Goal: Transaction & Acquisition: Download file/media

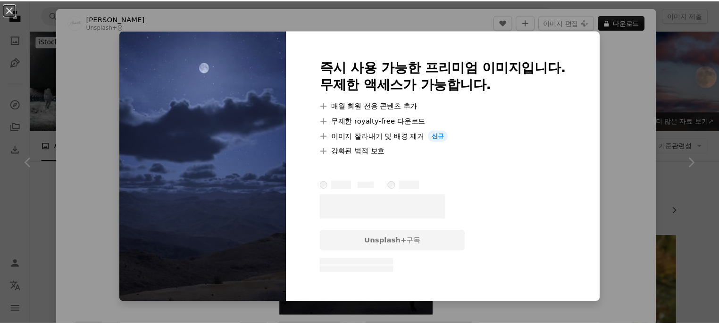
scroll to position [5259, 0]
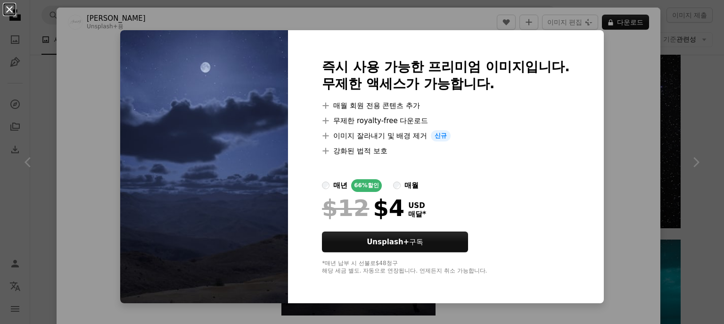
click at [9, 8] on button "An X shape" at bounding box center [9, 9] width 11 height 11
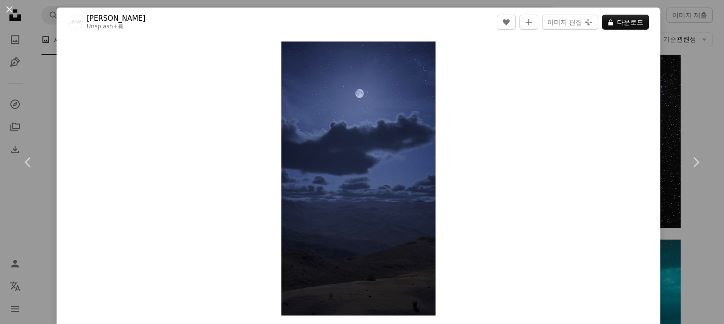
click at [9, 8] on button "An X shape" at bounding box center [9, 9] width 11 height 11
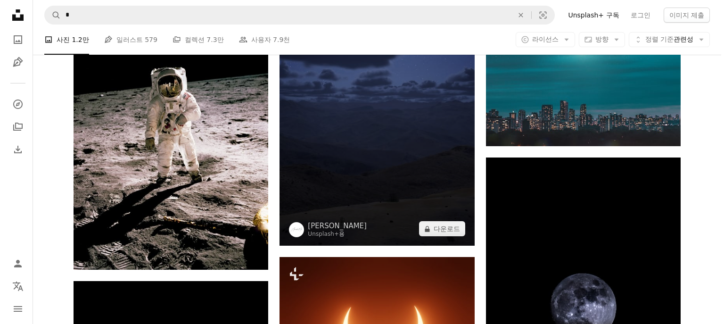
scroll to position [5395, 0]
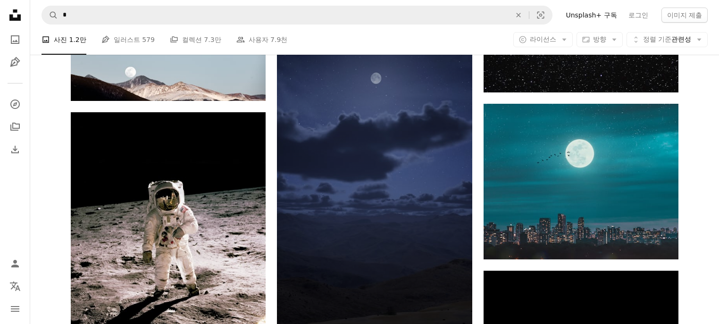
click at [362, 205] on img at bounding box center [374, 185] width 195 height 347
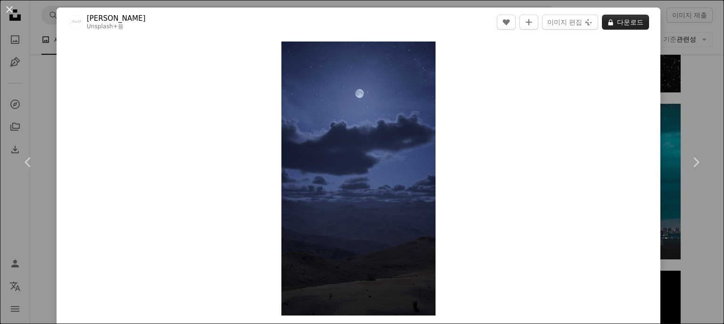
click at [629, 26] on button "A lock 다운로드" at bounding box center [625, 22] width 47 height 15
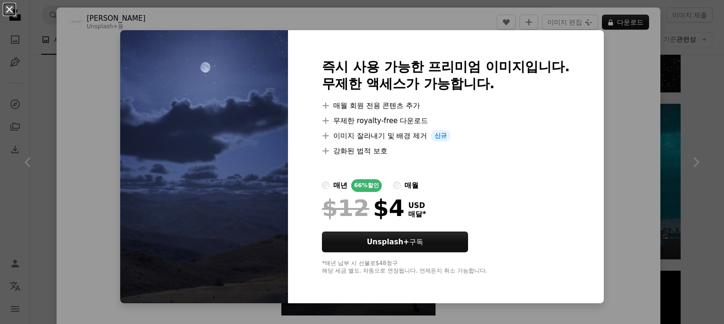
click at [11, 14] on button "An X shape" at bounding box center [9, 9] width 11 height 11
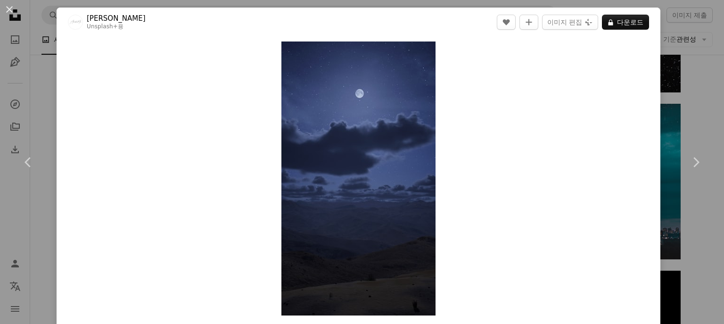
drag, startPoint x: 5, startPoint y: 8, endPoint x: 256, endPoint y: 90, distance: 263.8
click at [5, 8] on button "An X shape" at bounding box center [9, 9] width 11 height 11
